Goal: Book appointment/travel/reservation

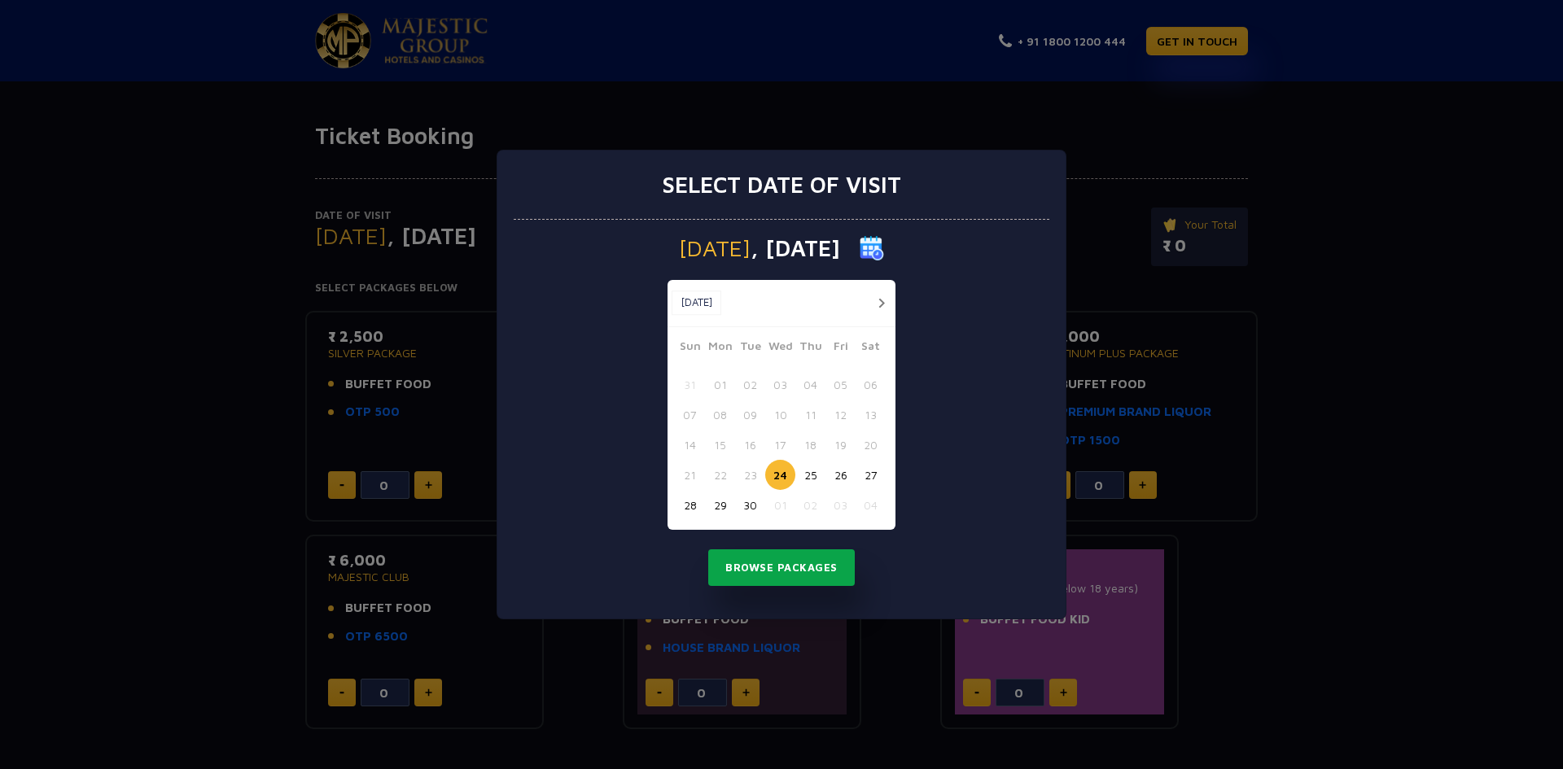
click at [766, 575] on button "Browse Packages" at bounding box center [781, 567] width 146 height 37
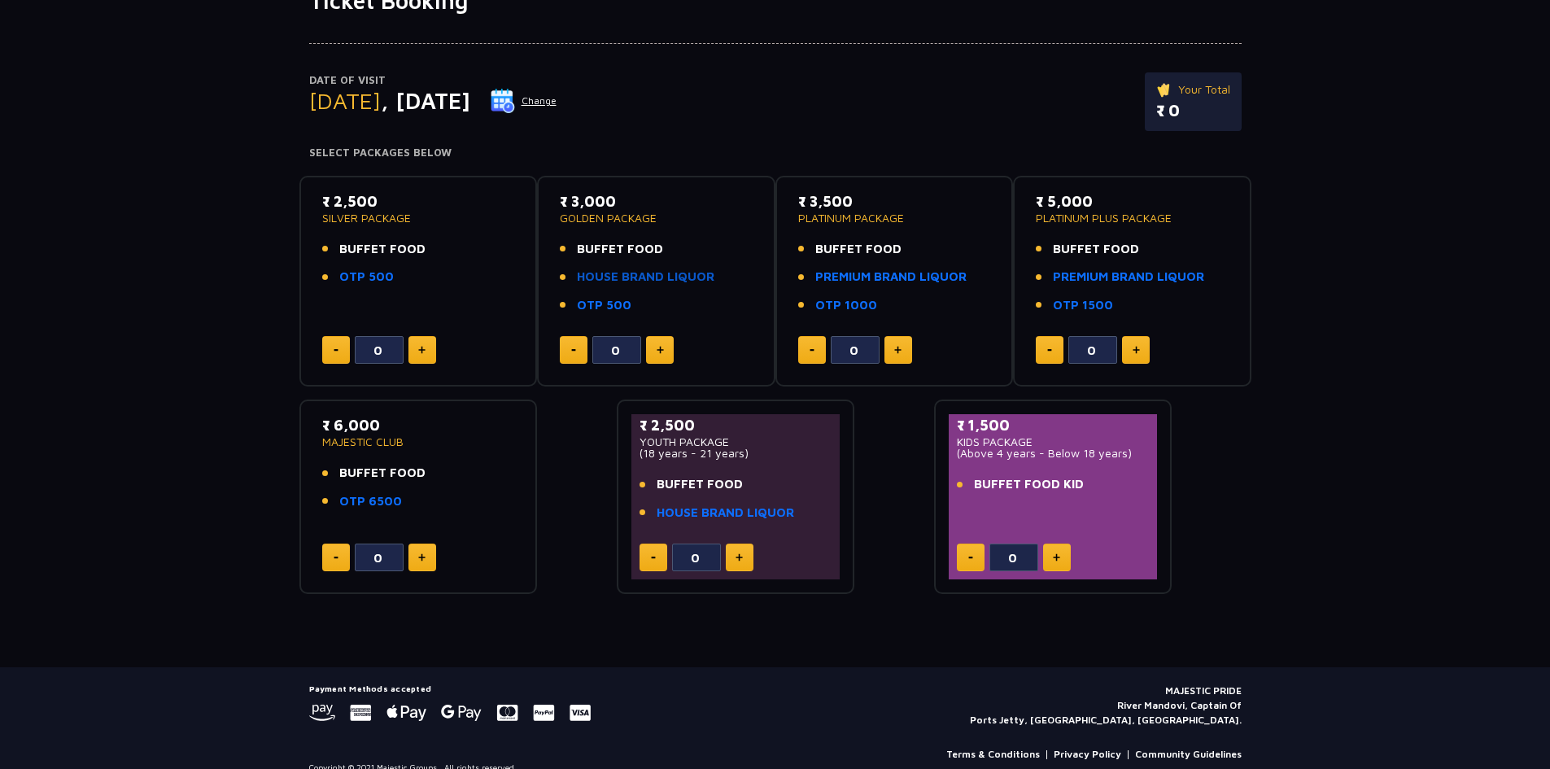
scroll to position [156, 0]
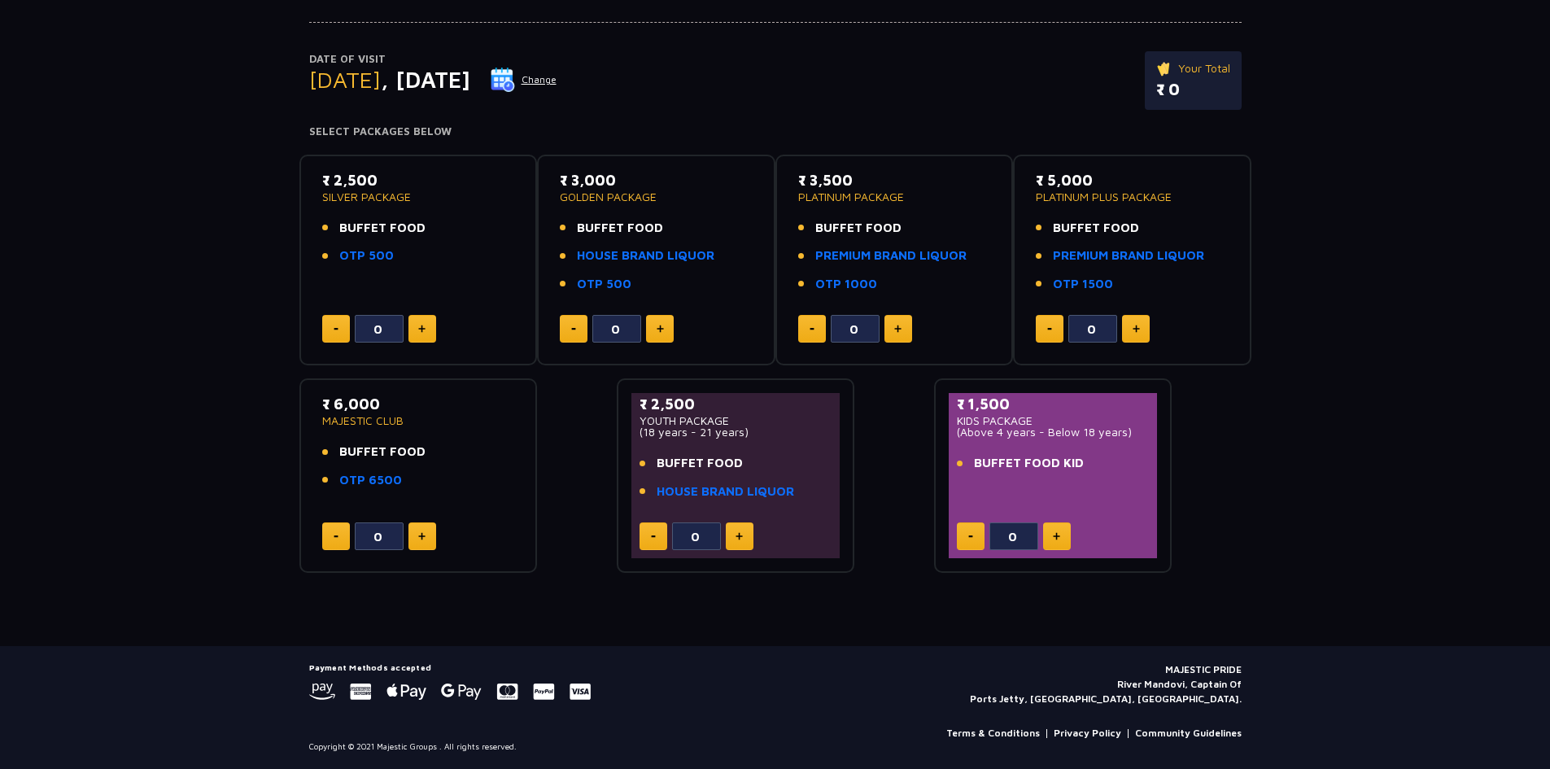
click at [431, 333] on button at bounding box center [423, 329] width 28 height 28
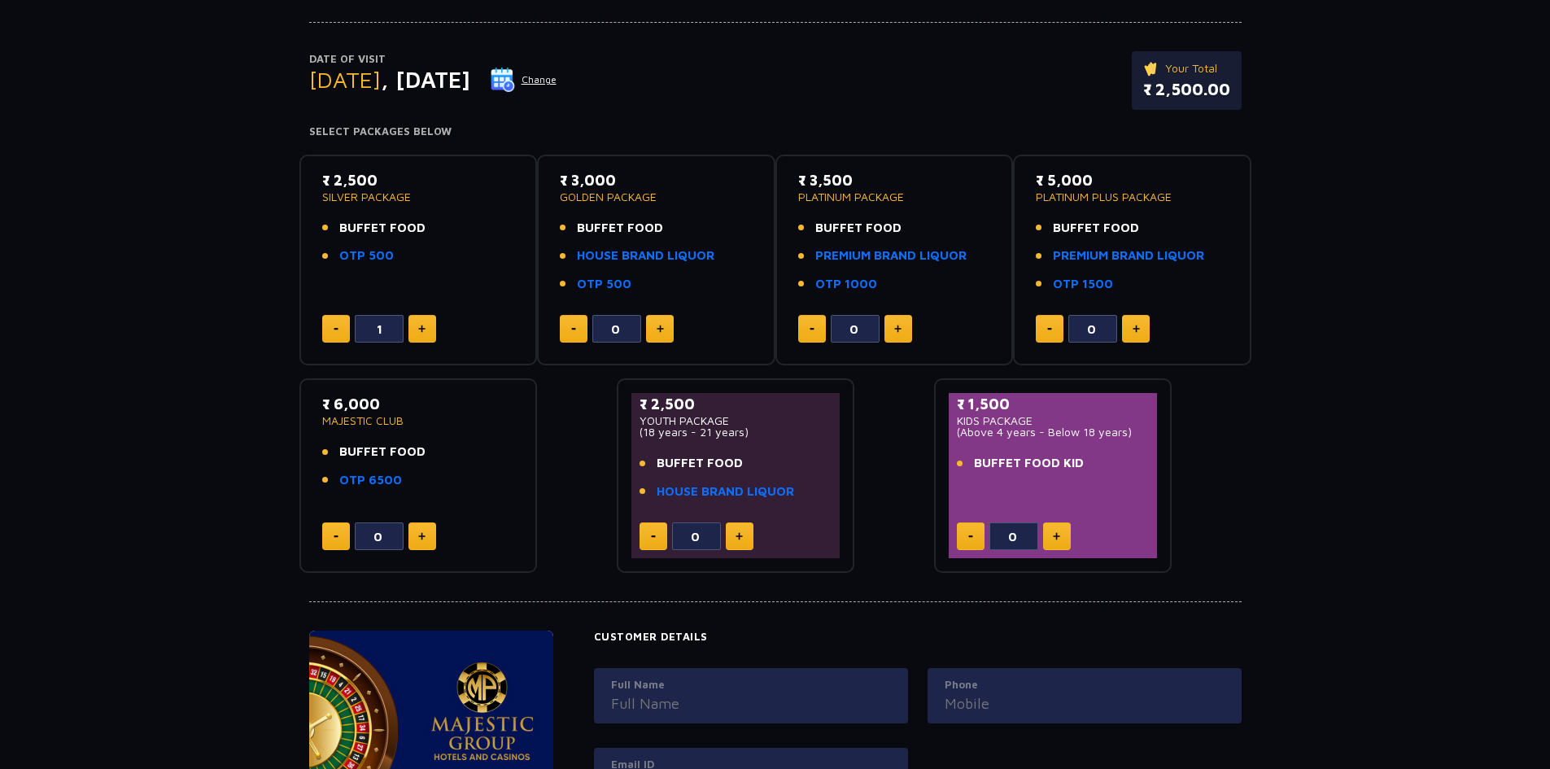
click at [429, 333] on button at bounding box center [423, 329] width 28 height 28
type input "2"
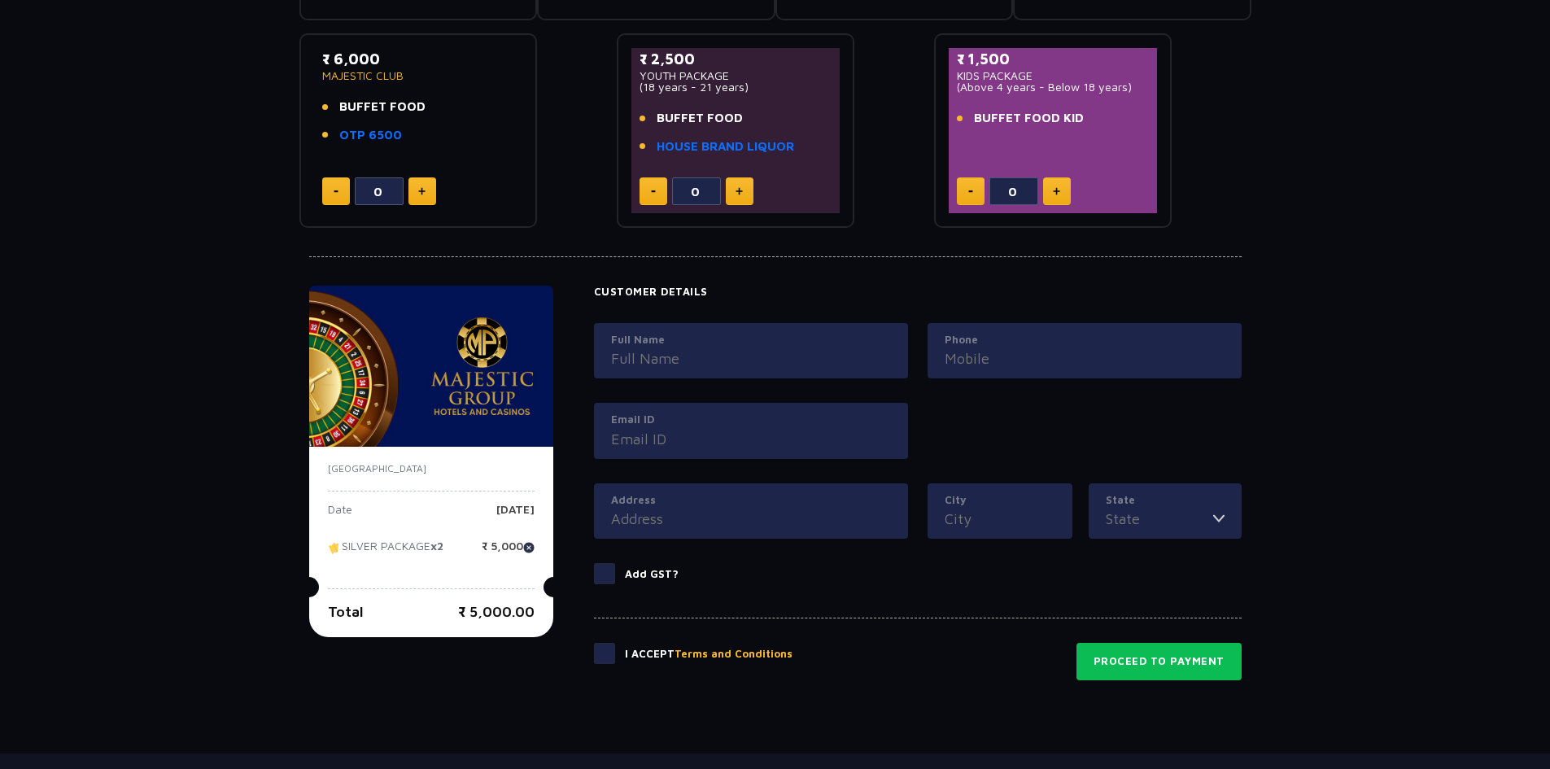
scroll to position [609, 0]
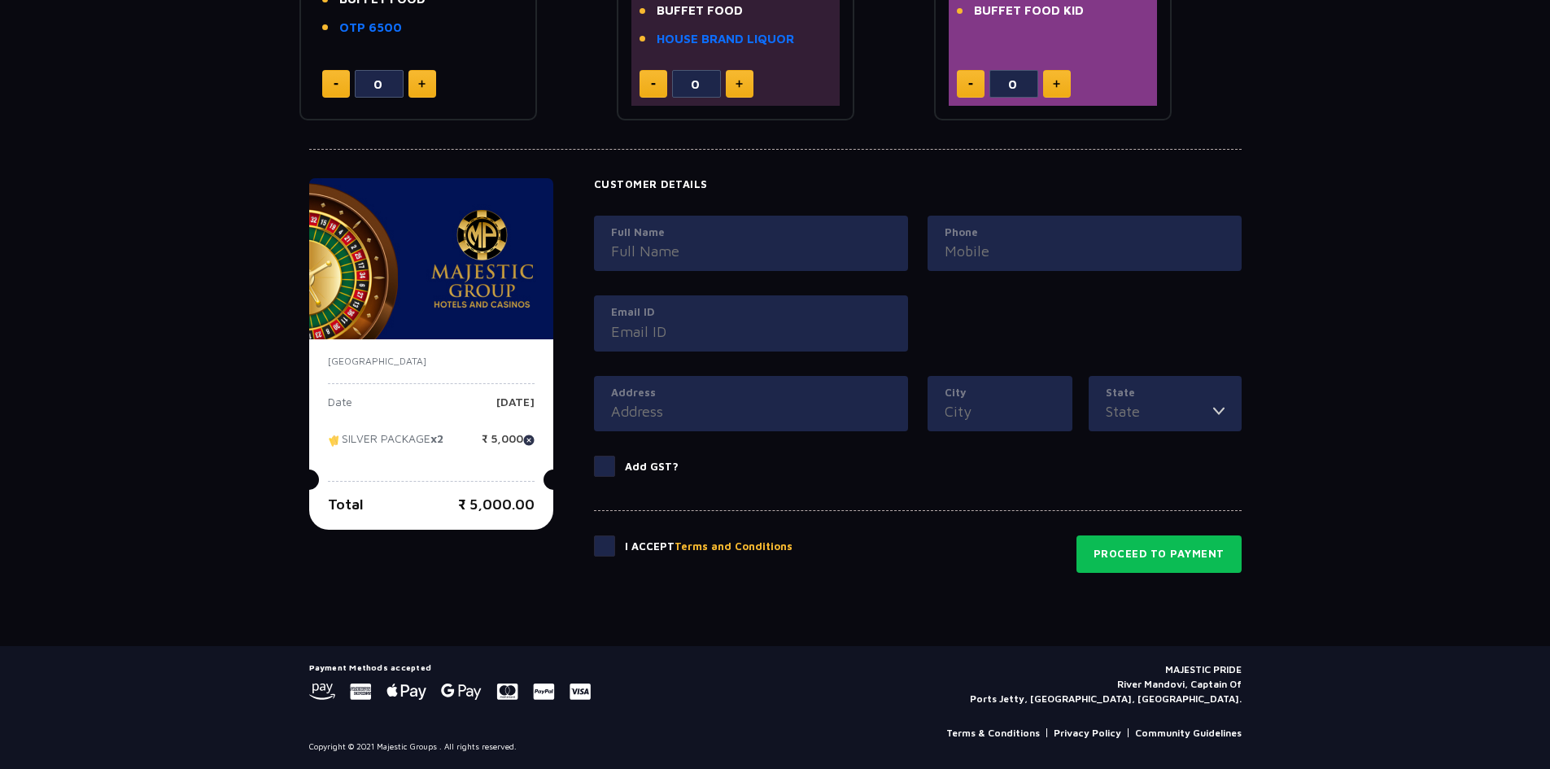
click at [645, 250] on input "Full Name" at bounding box center [751, 251] width 280 height 22
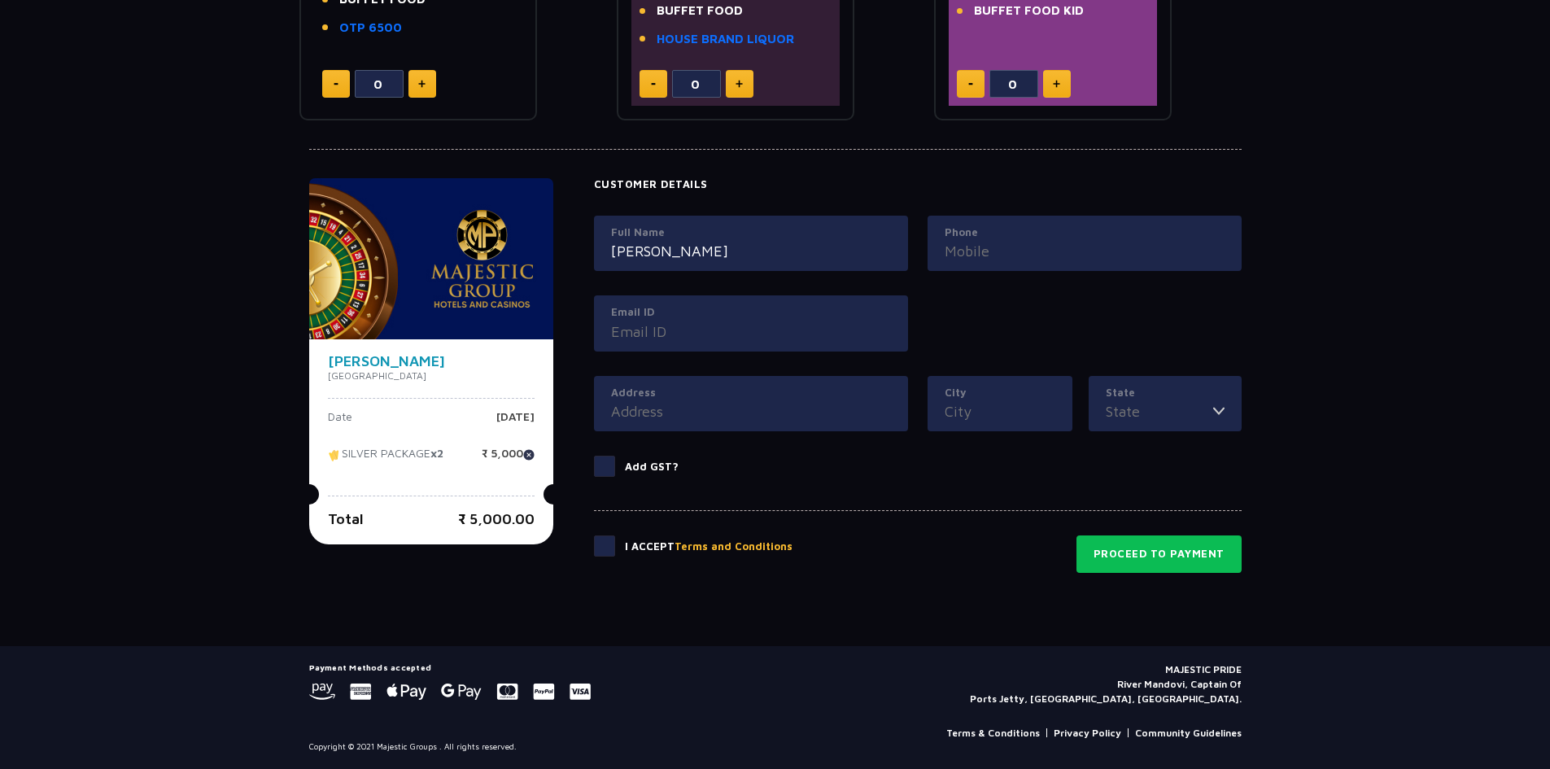
type input "[PERSON_NAME]"
click at [1025, 253] on input "Phone" at bounding box center [1085, 251] width 280 height 22
type input "9209126625"
click at [640, 326] on input "Email ID" at bounding box center [751, 332] width 280 height 22
type input "[EMAIL_ADDRESS][DOMAIN_NAME]"
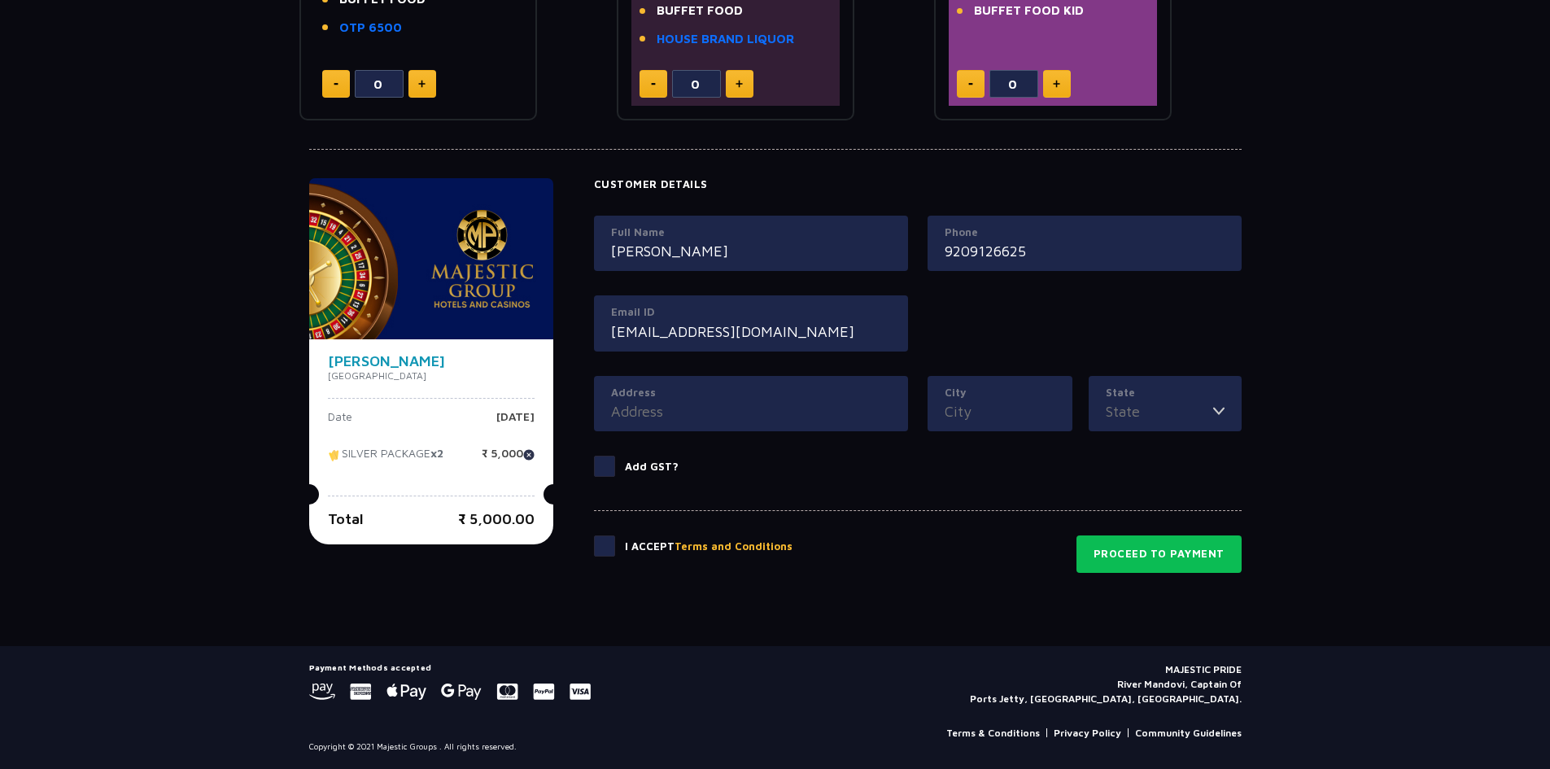
click at [663, 415] on input "Address" at bounding box center [751, 411] width 280 height 22
click at [1101, 559] on button "Proceed to Payment" at bounding box center [1159, 553] width 165 height 37
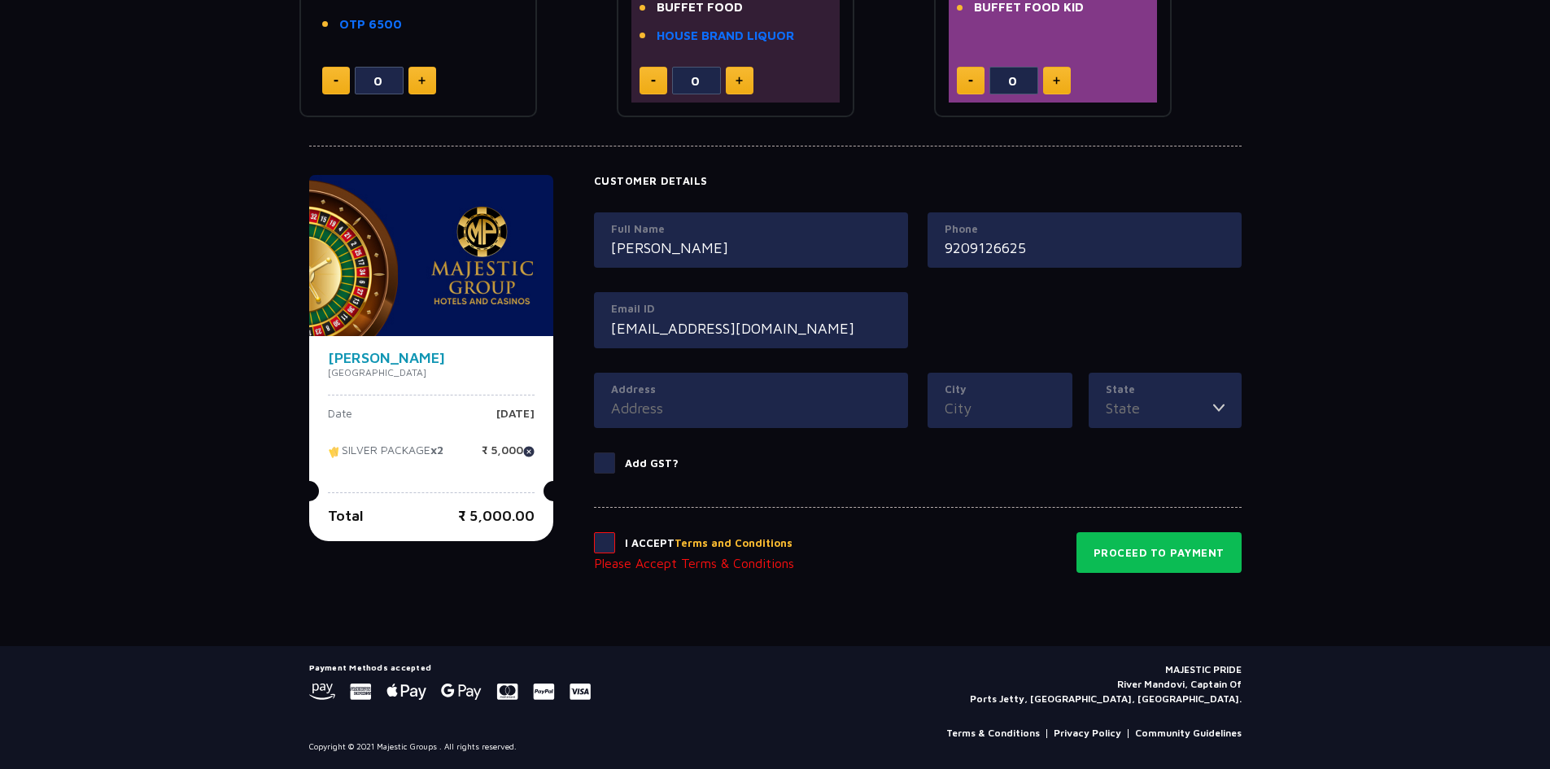
click at [605, 551] on span at bounding box center [604, 542] width 21 height 21
click at [0, 0] on input "checkbox" at bounding box center [0, 0] width 0 height 0
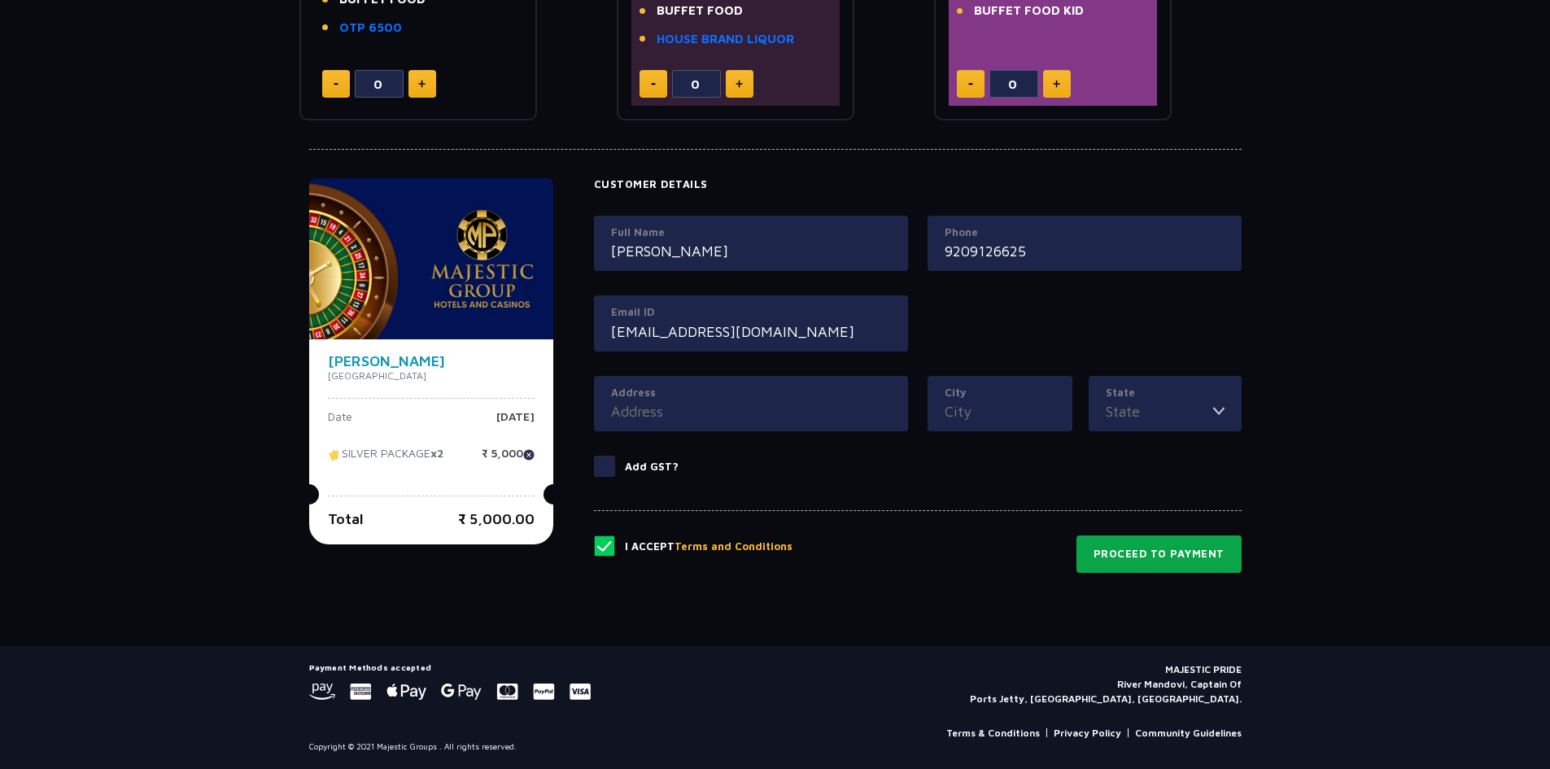
click at [1192, 567] on button "Proceed to Payment" at bounding box center [1159, 553] width 165 height 37
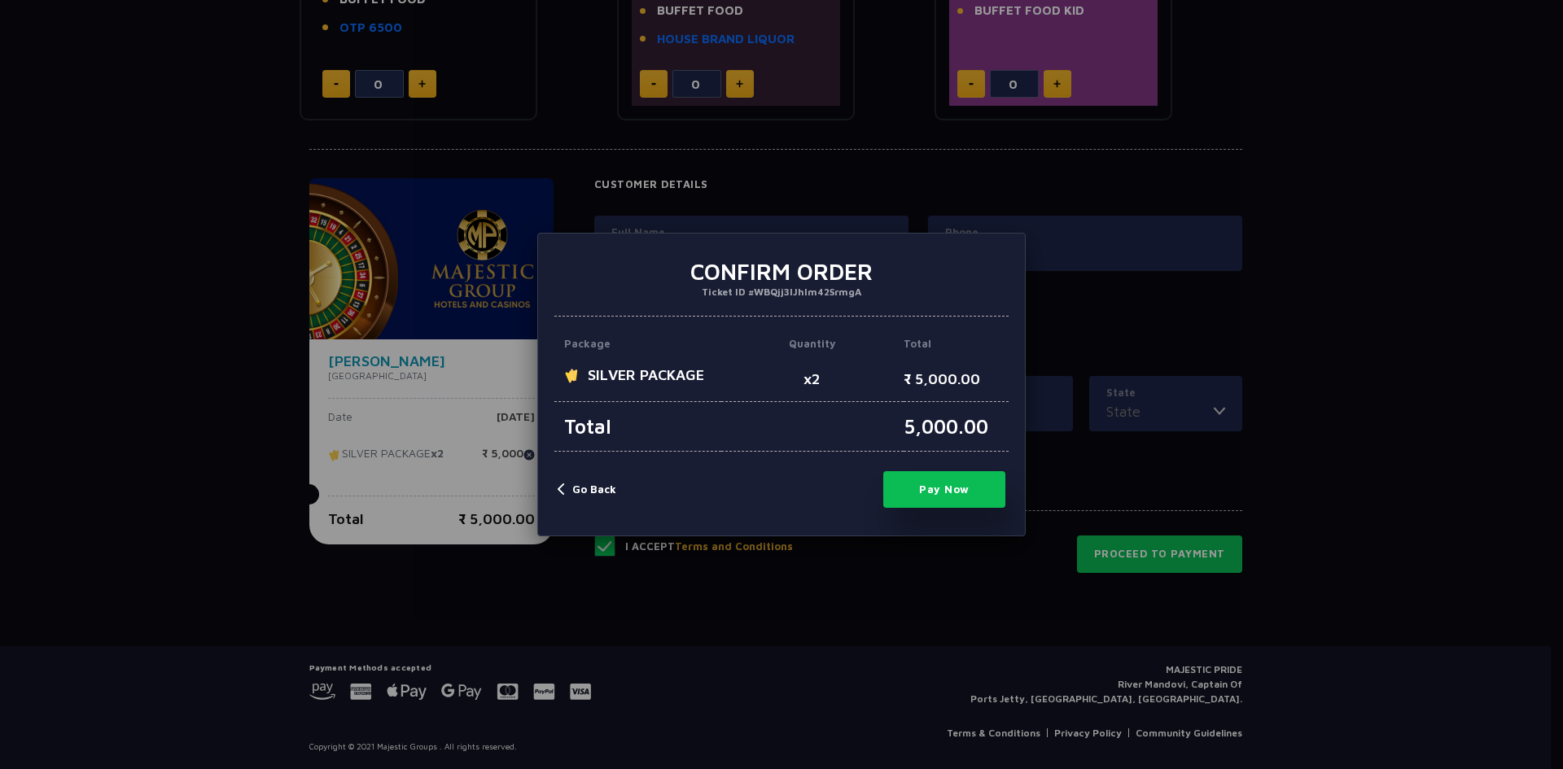
click at [964, 478] on button "Pay Now" at bounding box center [944, 489] width 122 height 37
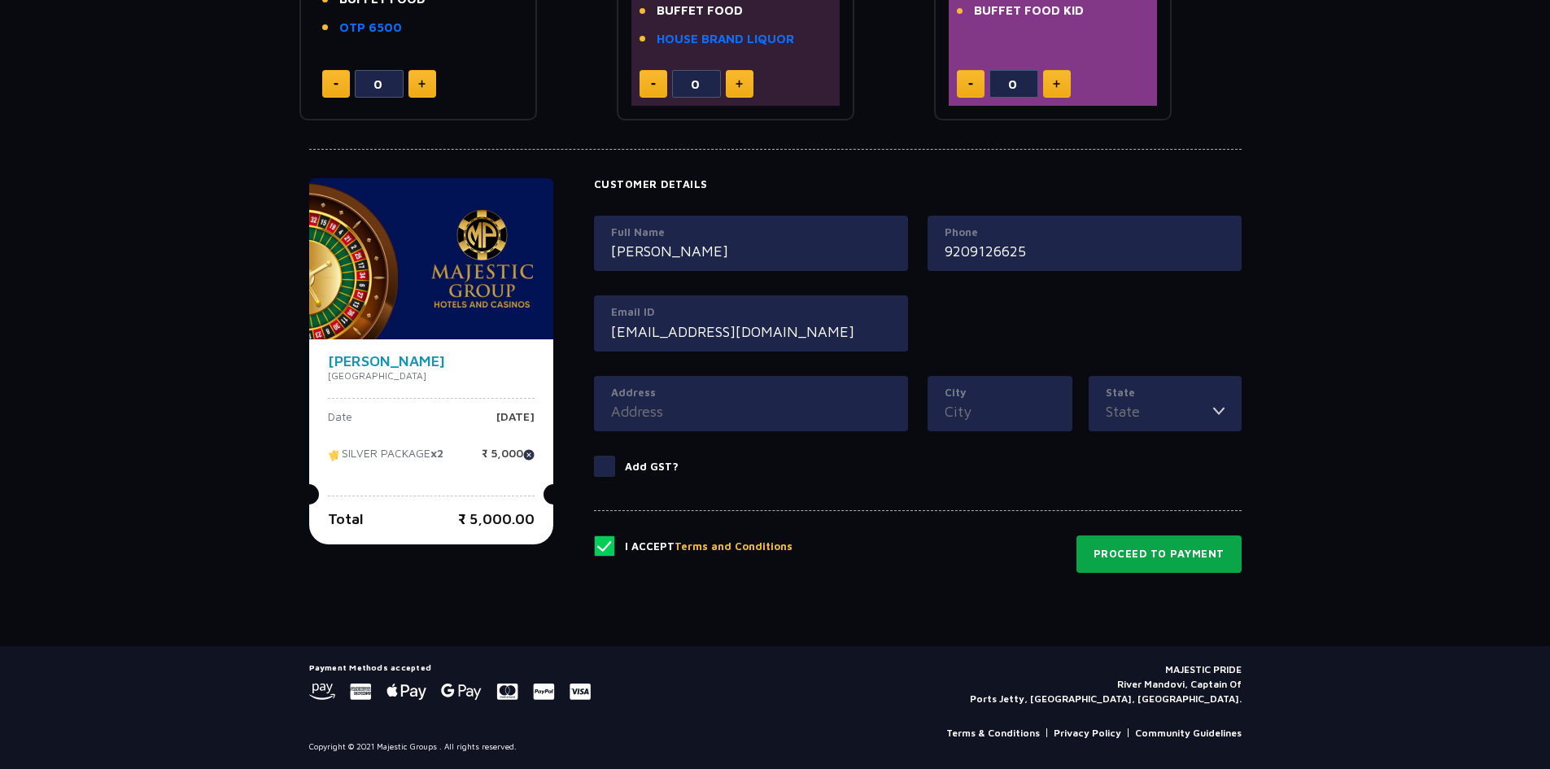
click at [1108, 550] on button "Proceed to Payment" at bounding box center [1159, 553] width 165 height 37
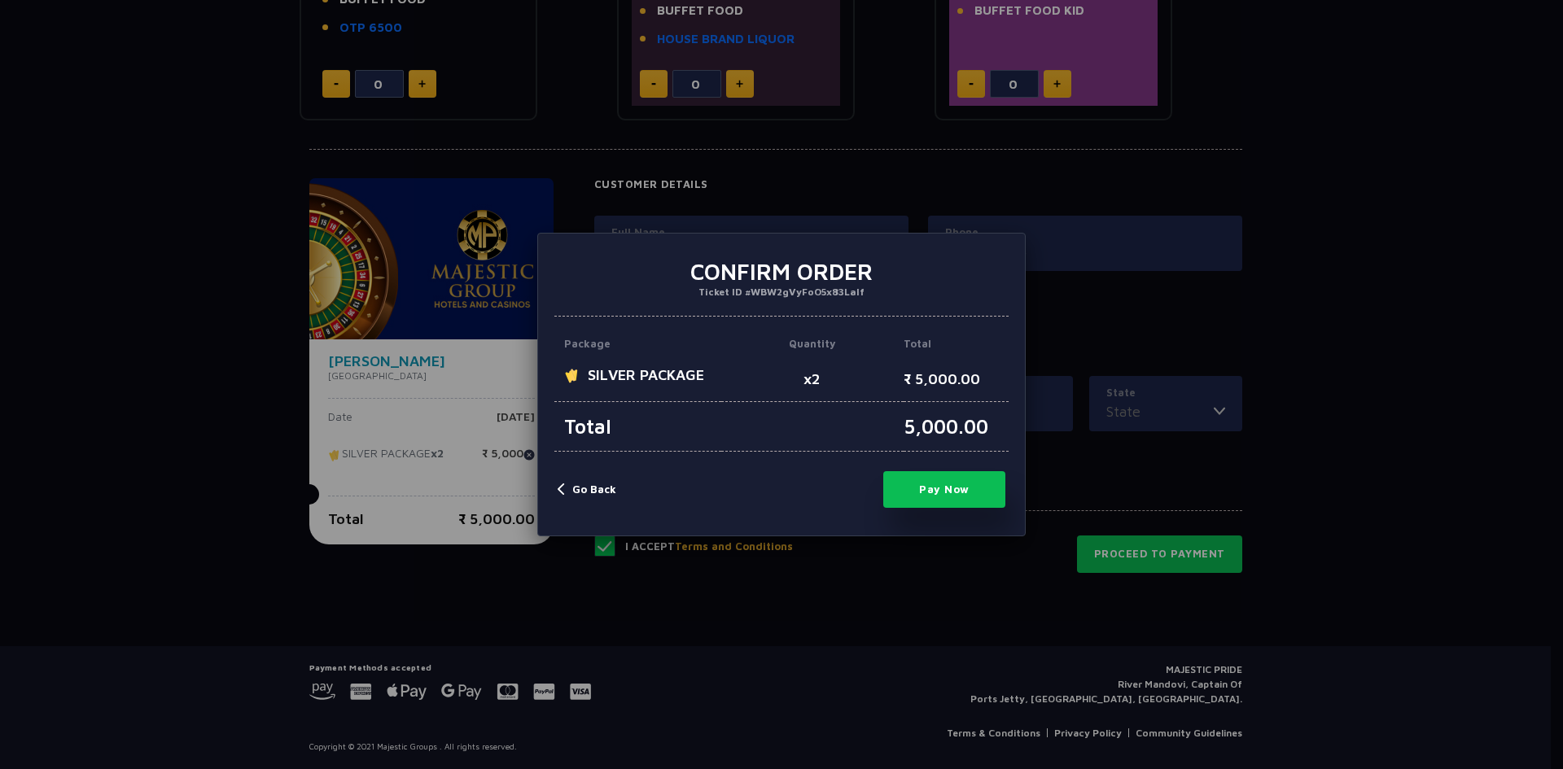
click at [920, 479] on button "Pay Now" at bounding box center [944, 489] width 122 height 37
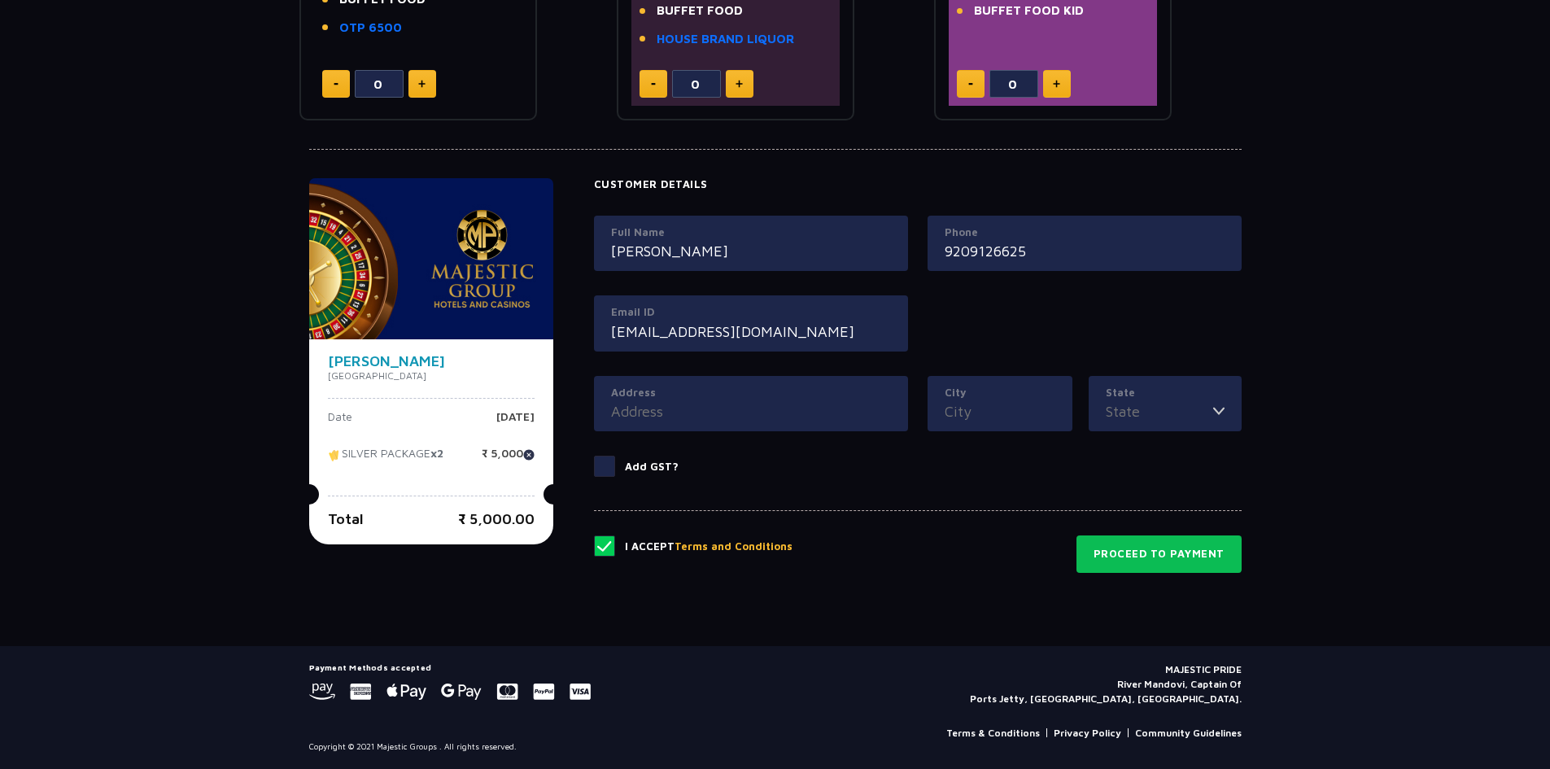
type input "0"
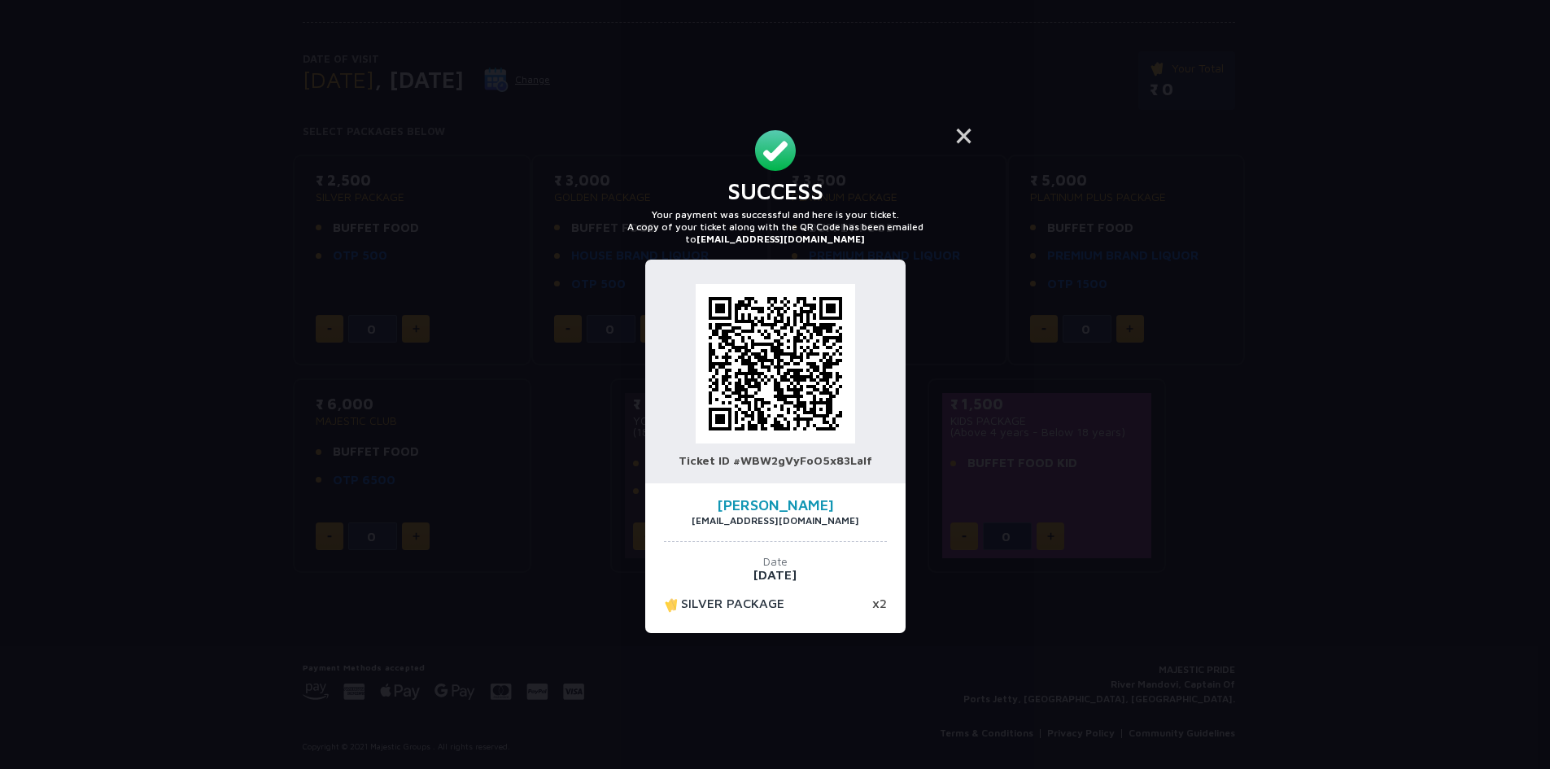
scroll to position [156, 0]
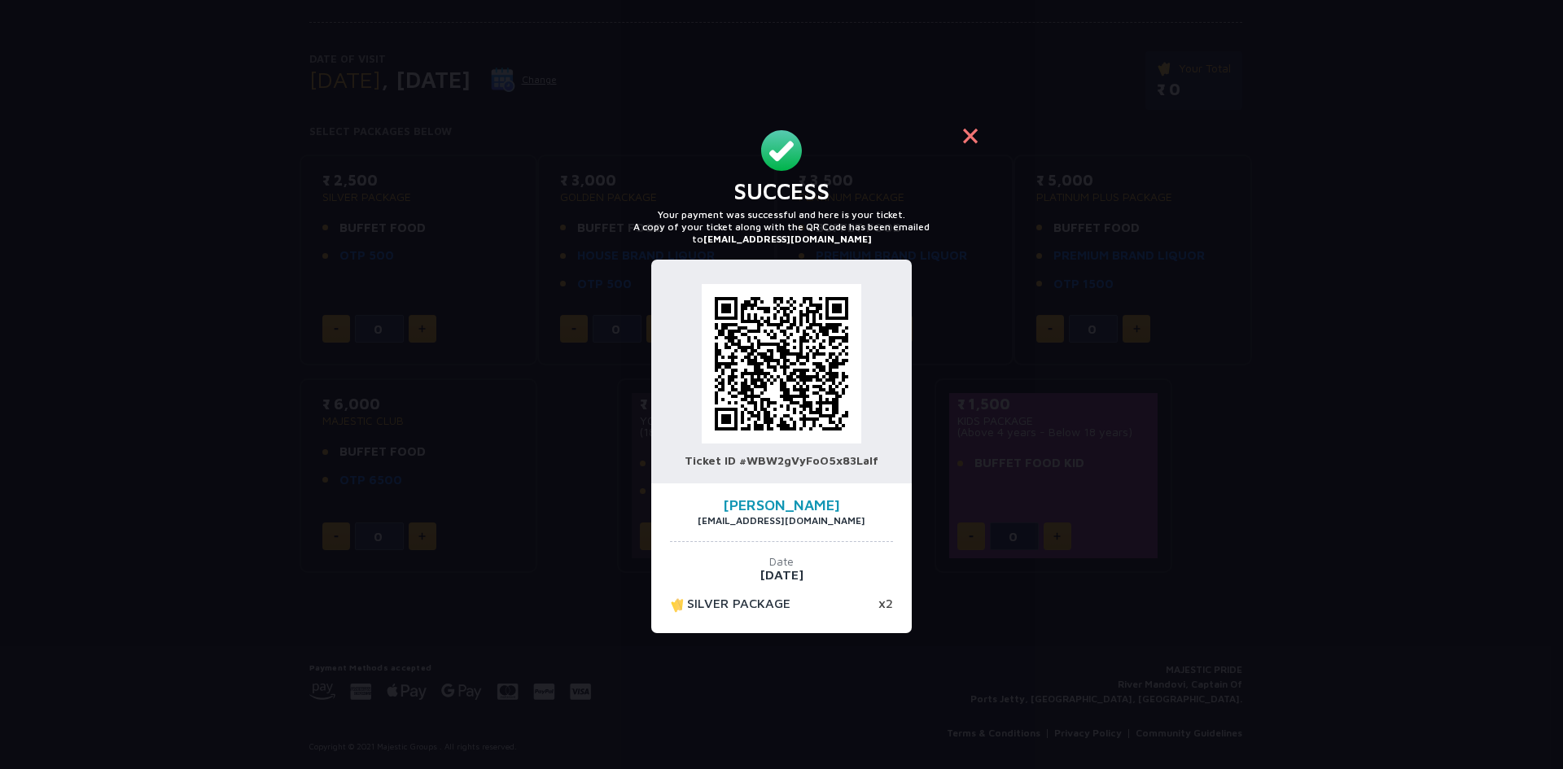
click at [970, 138] on button "×" at bounding box center [970, 135] width 39 height 39
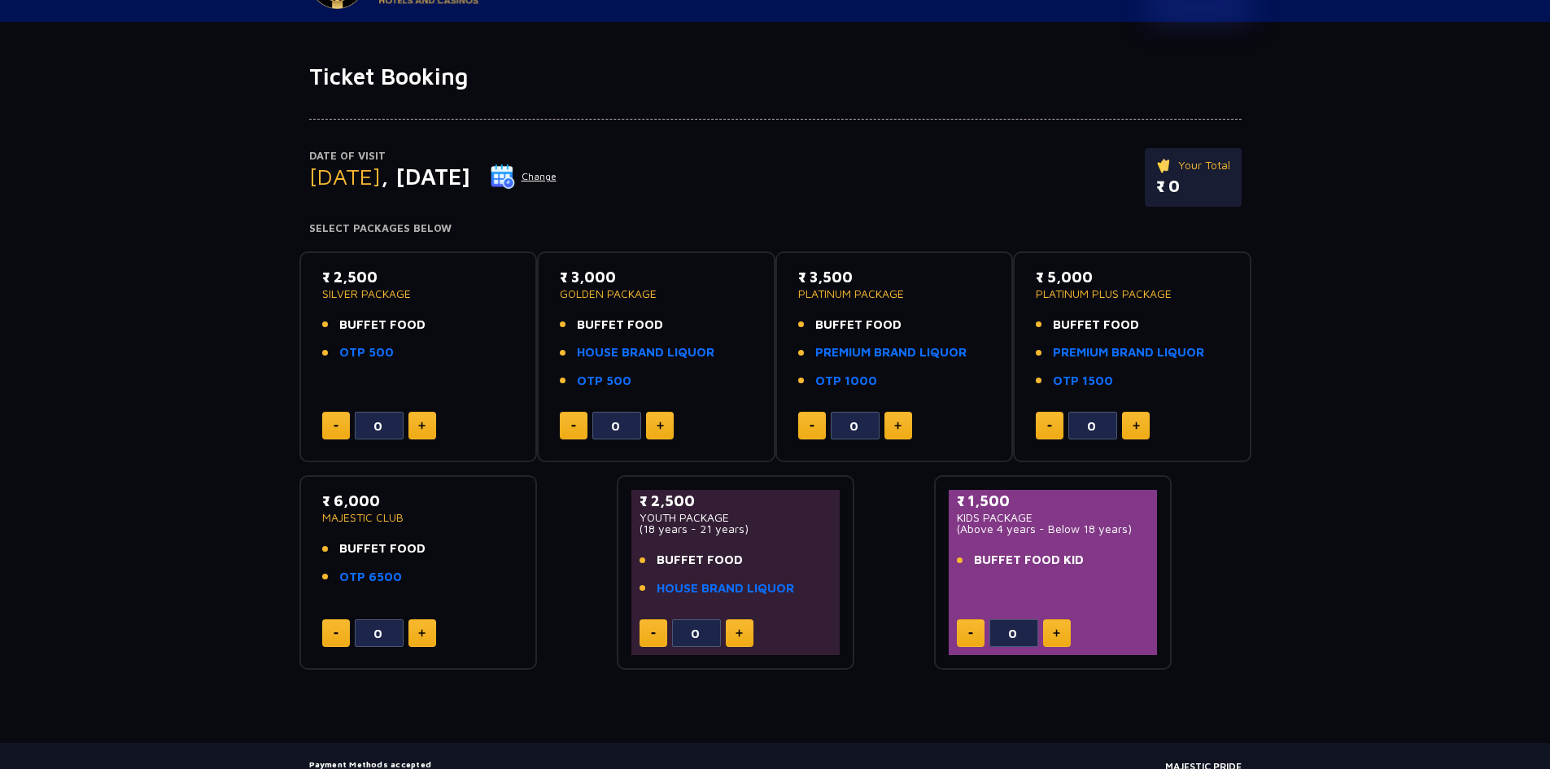
scroll to position [0, 0]
